Goal: Task Accomplishment & Management: Manage account settings

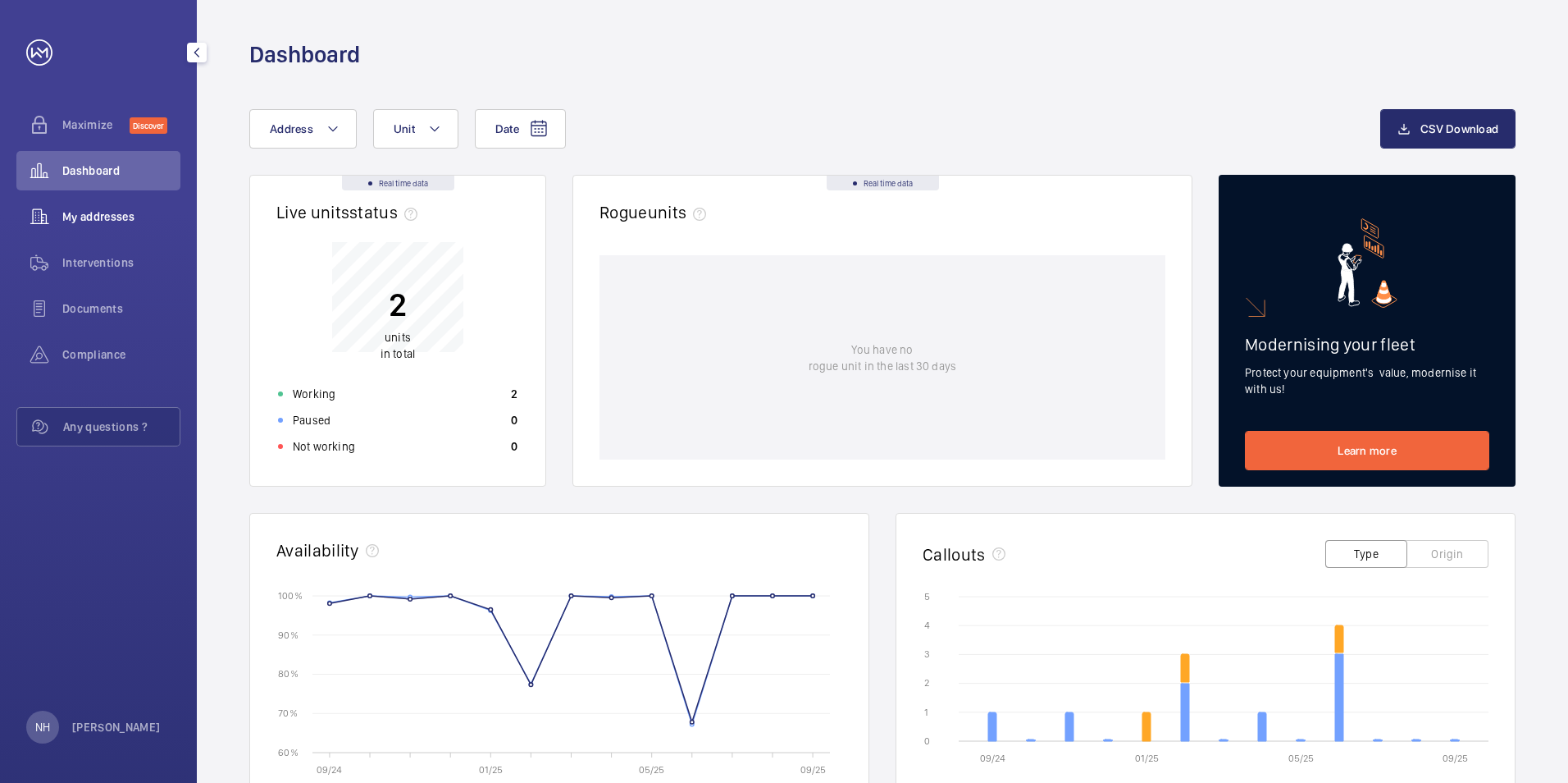
click at [127, 233] on div "My addresses" at bounding box center [99, 217] width 164 height 39
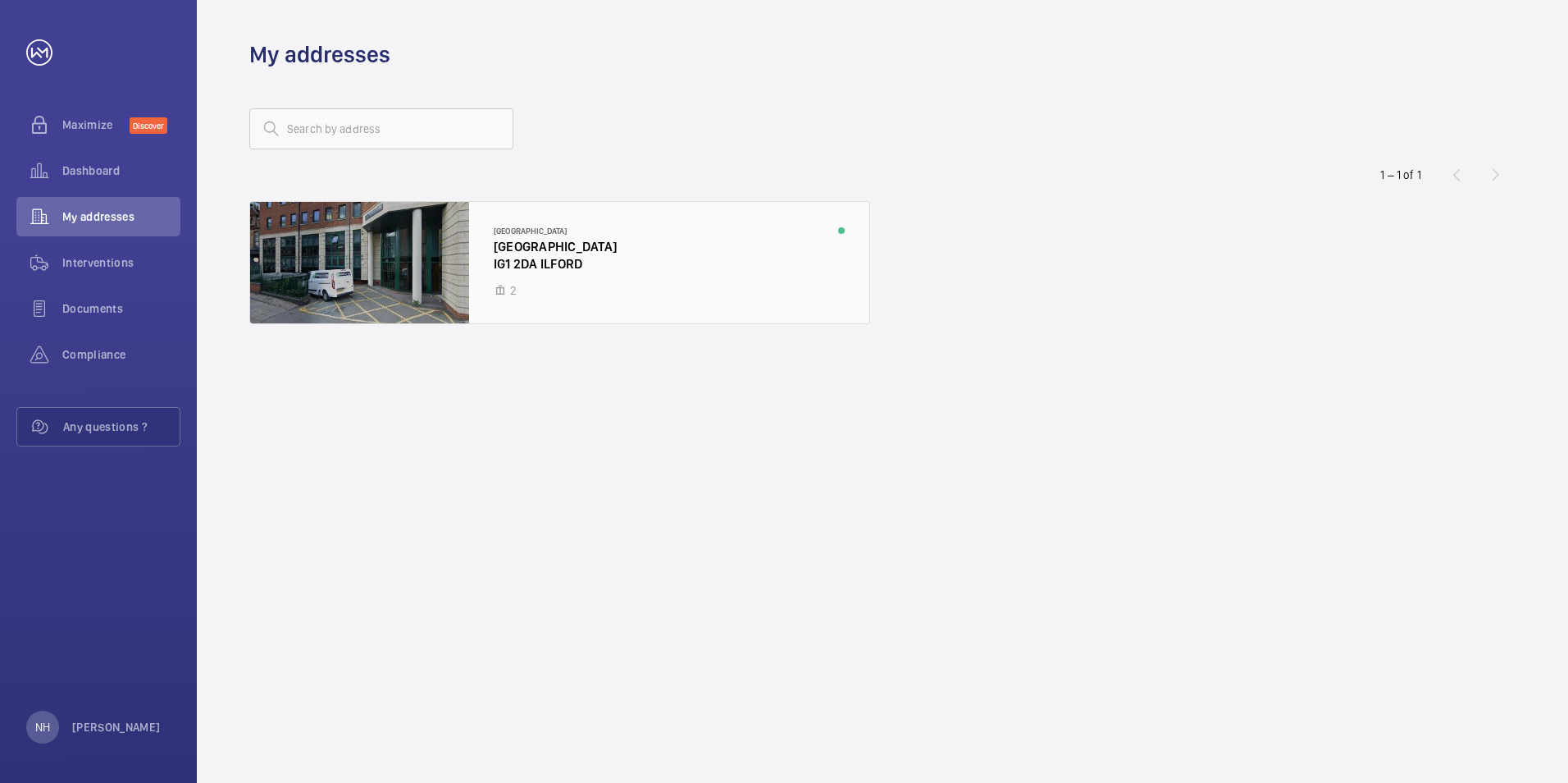
click at [494, 258] on div at bounding box center [560, 263] width 619 height 122
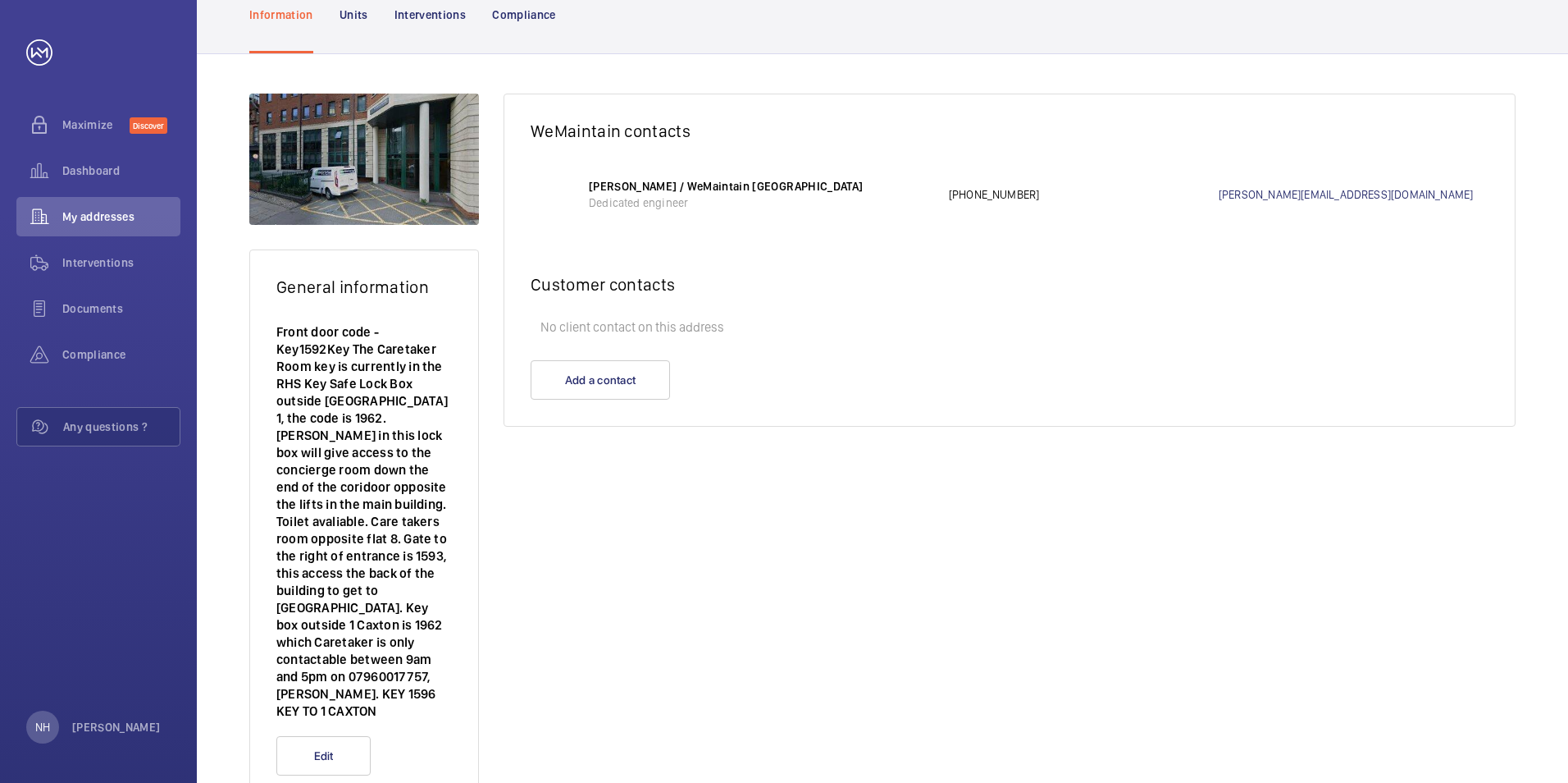
scroll to position [164, 0]
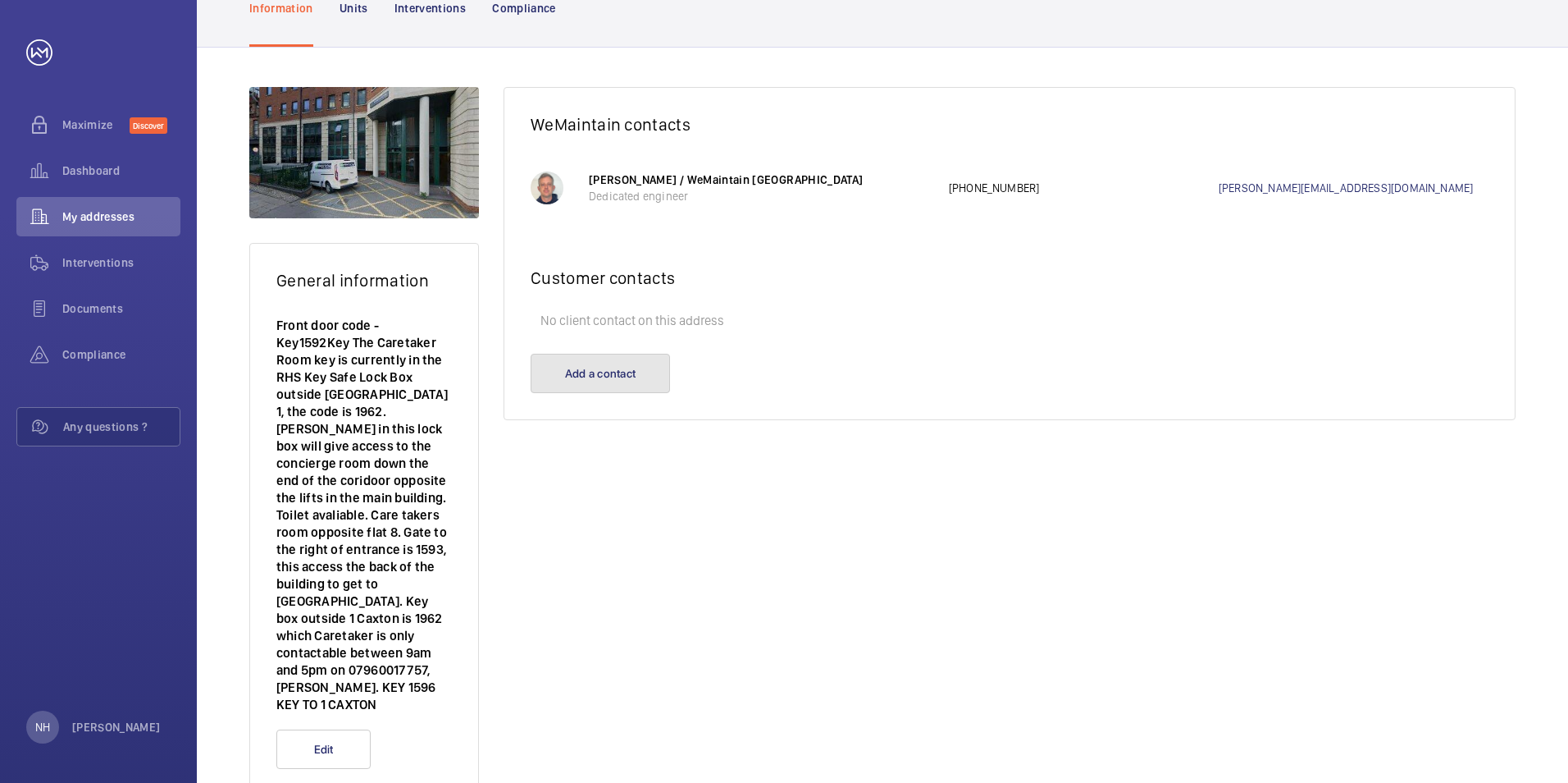
click at [628, 371] on button "Add a contact" at bounding box center [600, 373] width 140 height 39
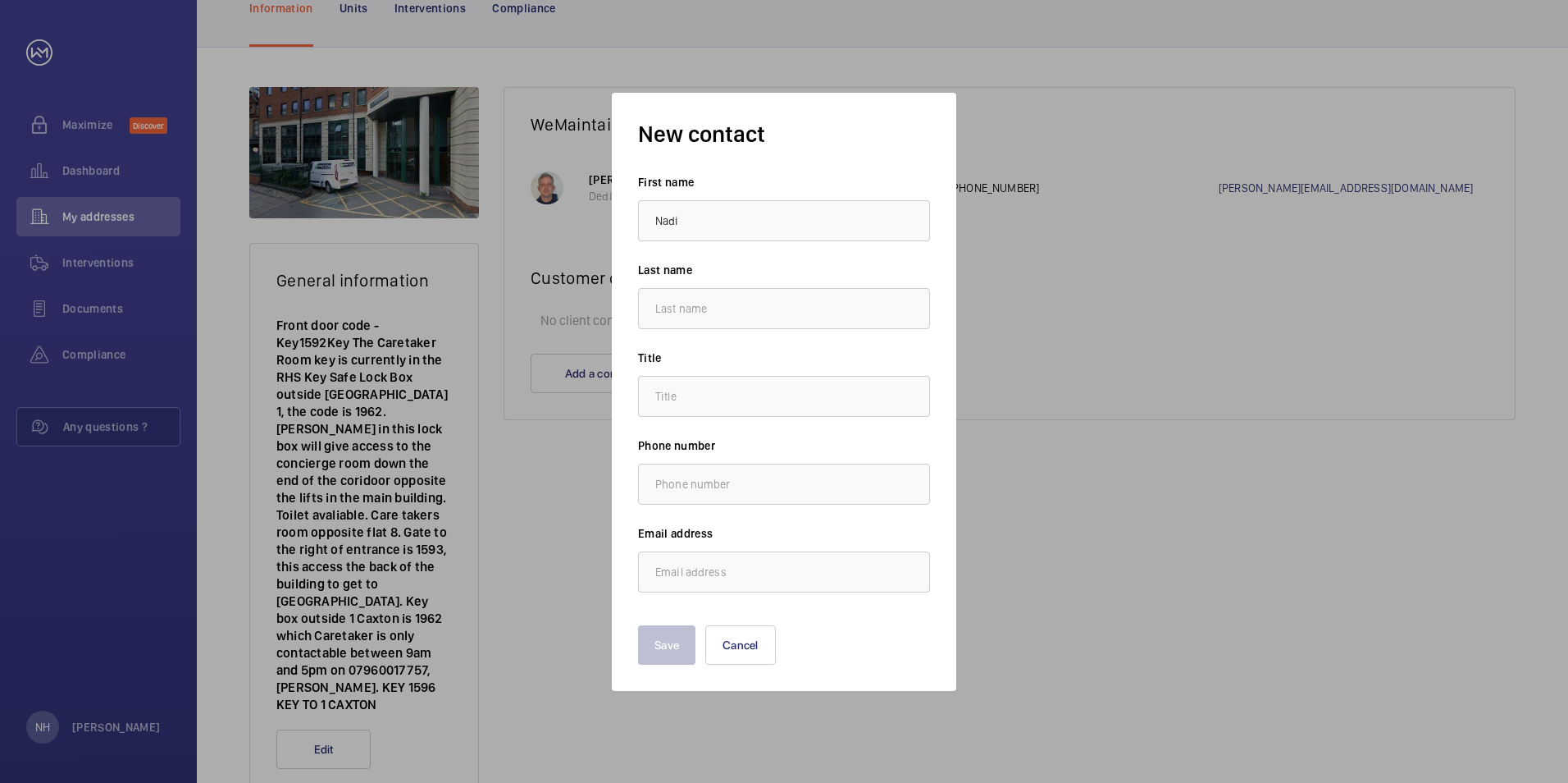
type input "[PERSON_NAME]"
type input "Haida"
type input "[EMAIL_ADDRESS][DOMAIN_NAME]"
type input "[PERSON_NAME]"
click at [781, 408] on input "text" at bounding box center [784, 396] width 292 height 41
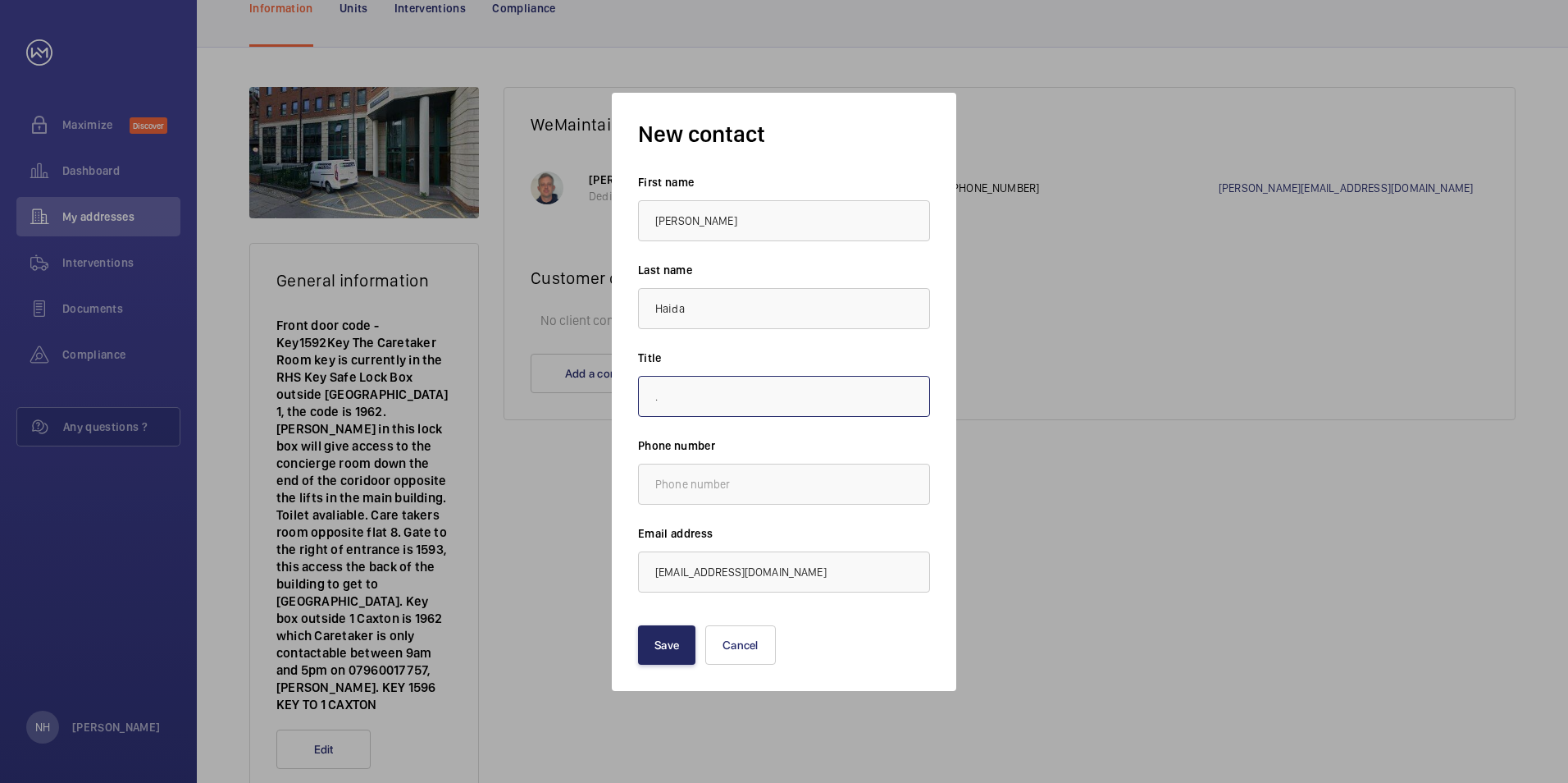
type input "."
click at [663, 650] on button "Save" at bounding box center [667, 645] width 57 height 39
